Goal: Information Seeking & Learning: Learn about a topic

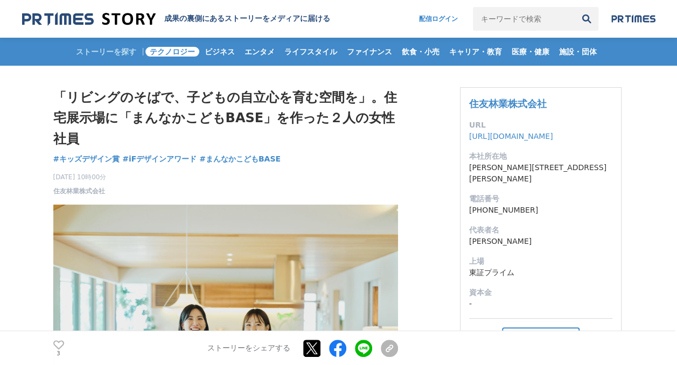
click at [178, 52] on span "テクノロジー" at bounding box center [172, 52] width 54 height 10
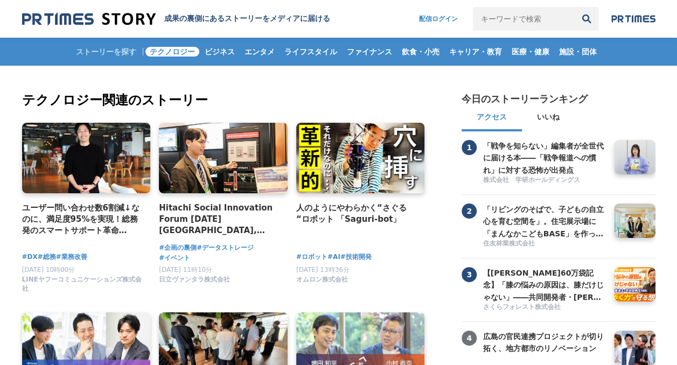
click at [123, 19] on img at bounding box center [89, 19] width 134 height 15
